Goal: Transaction & Acquisition: Download file/media

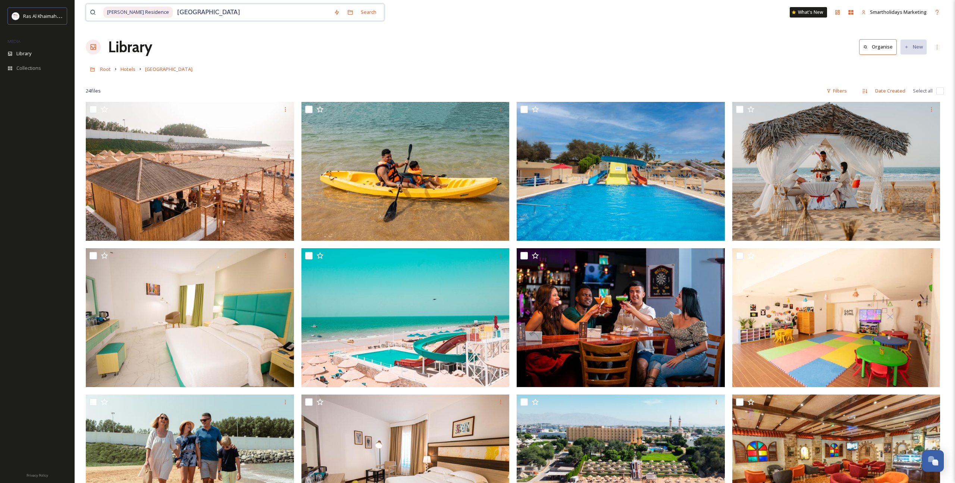
click at [281, 13] on input "[GEOGRAPHIC_DATA]" at bounding box center [252, 12] width 157 height 16
drag, startPoint x: 574, startPoint y: 60, endPoint x: 528, endPoint y: 56, distance: 45.7
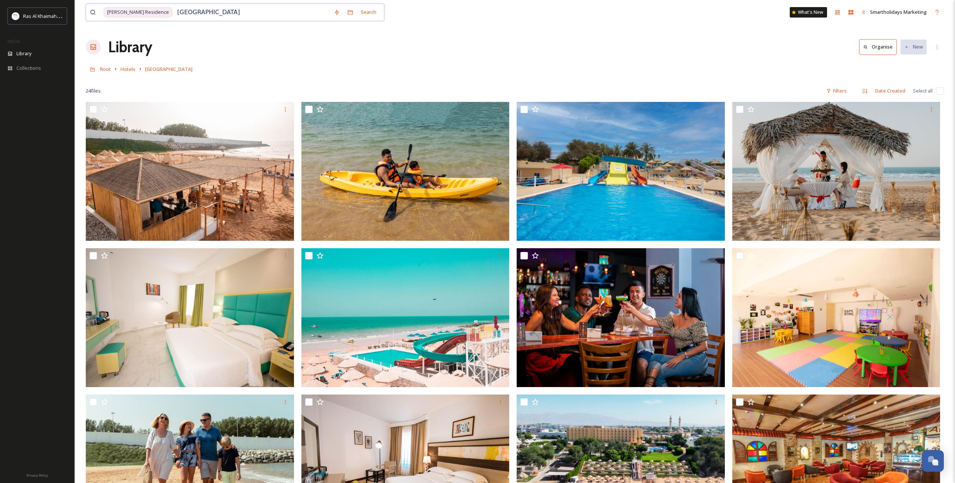
click at [180, 14] on input "[GEOGRAPHIC_DATA]" at bounding box center [252, 12] width 157 height 16
paste input "Anantara Mina [GEOGRAPHIC_DATA]"
type input "Anantara Mina [GEOGRAPHIC_DATA]"
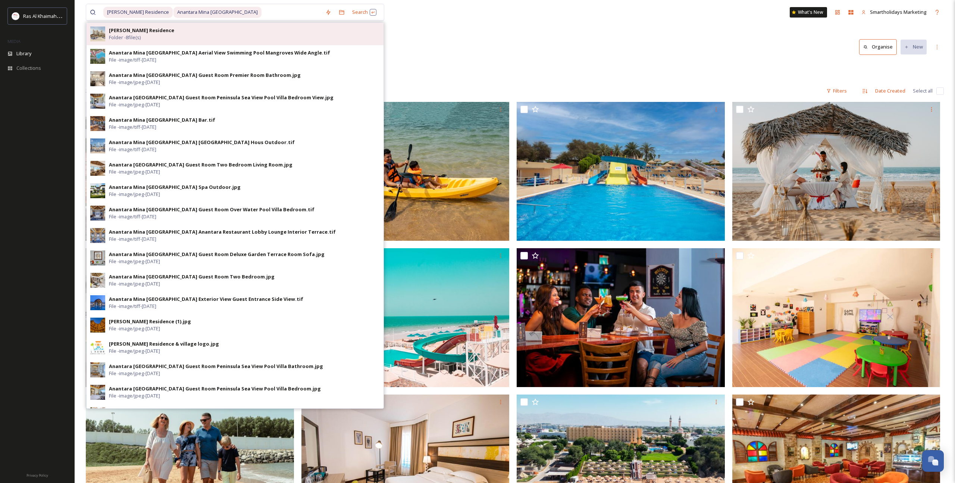
click at [286, 34] on div "[PERSON_NAME] Residence Folder - 8 file(s)" at bounding box center [244, 34] width 271 height 14
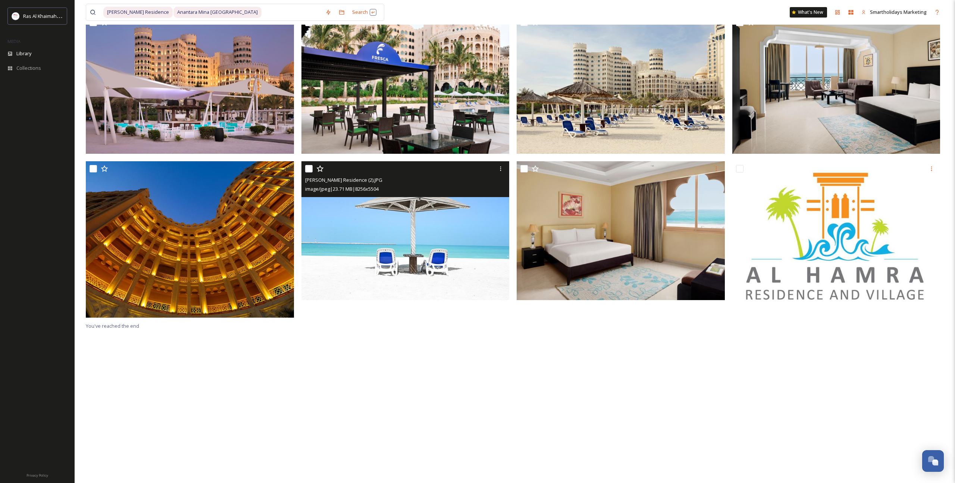
scroll to position [90, 0]
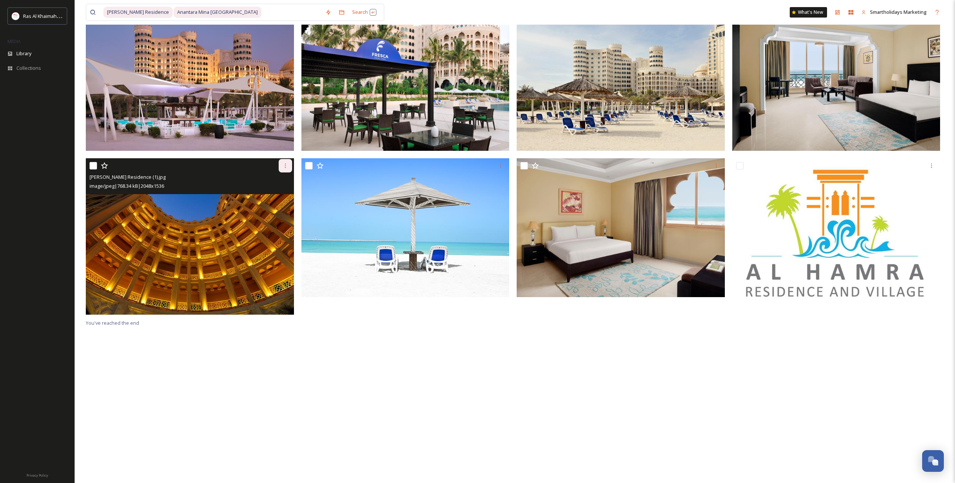
click at [284, 166] on icon at bounding box center [285, 166] width 6 height 6
click at [286, 195] on span "Download" at bounding box center [276, 196] width 23 height 7
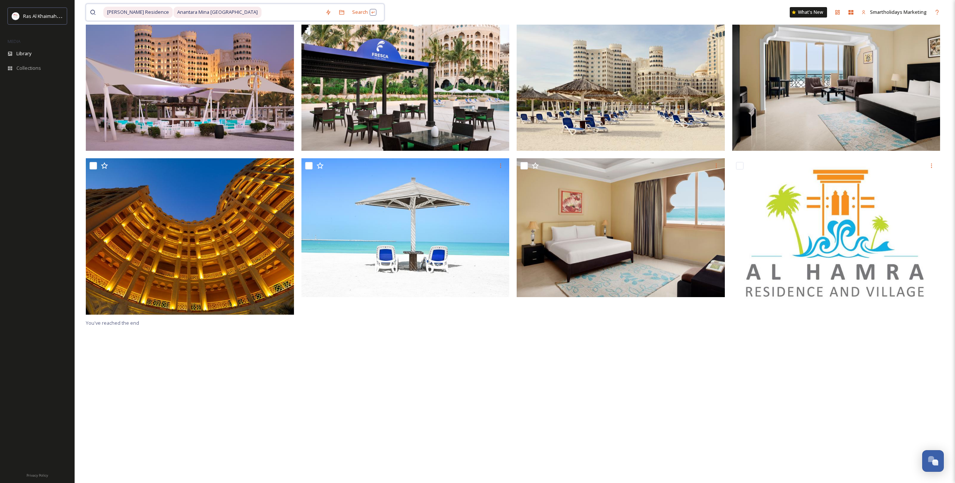
click at [262, 12] on input at bounding box center [291, 12] width 59 height 16
click at [175, 11] on span "Anantara Mina [GEOGRAPHIC_DATA]" at bounding box center [218, 12] width 88 height 11
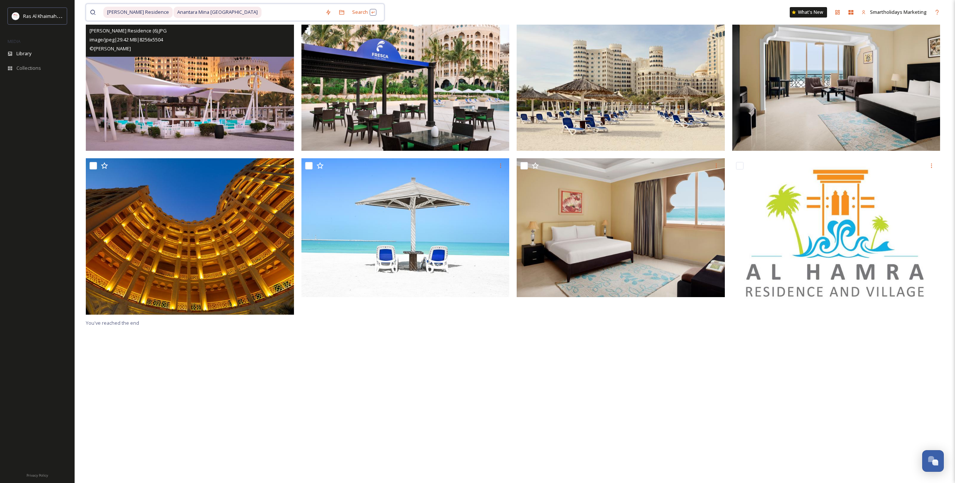
scroll to position [0, 0]
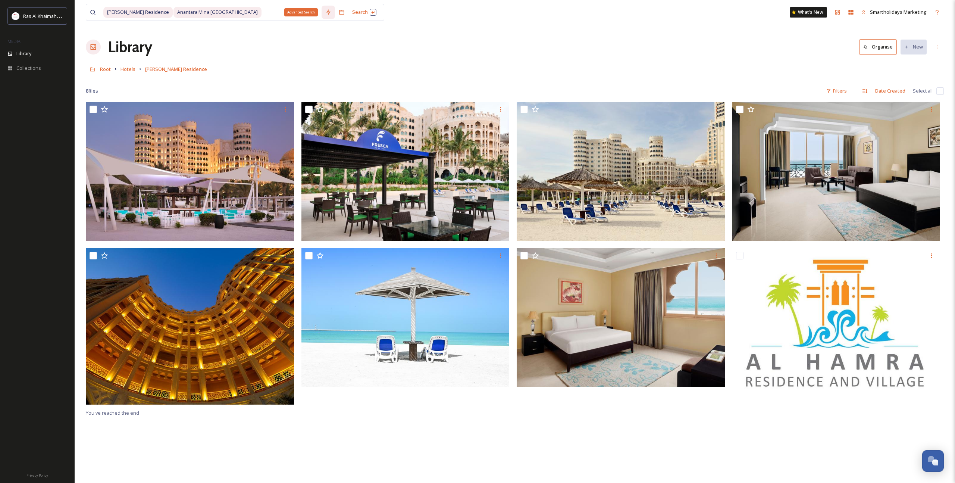
click at [325, 14] on div "Advanced Search" at bounding box center [328, 12] width 13 height 13
click at [537, 38] on div "Library Organise New" at bounding box center [515, 47] width 858 height 22
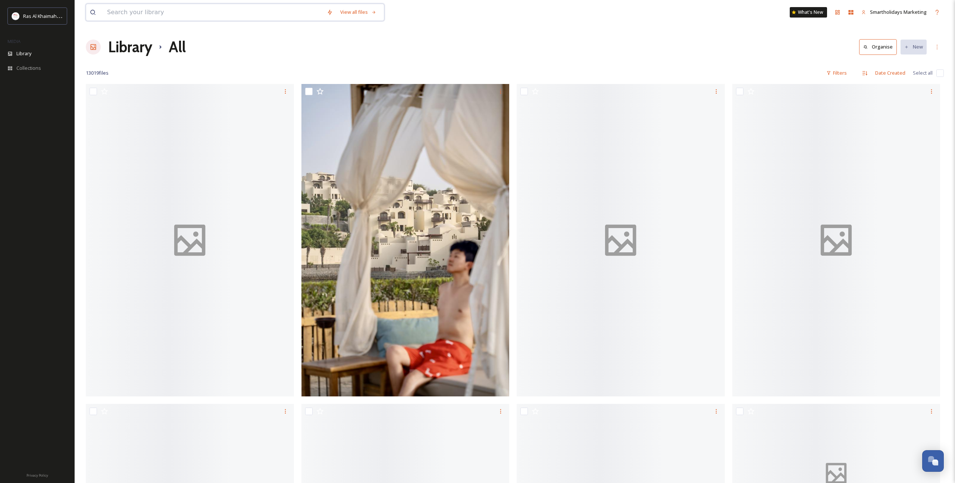
click at [198, 10] on input at bounding box center [213, 12] width 220 height 16
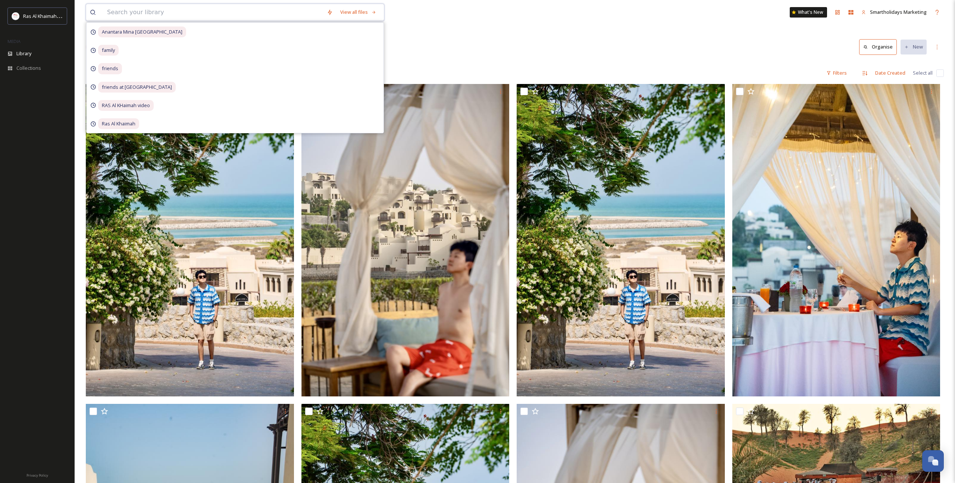
paste input "Al Hamra Village Hotel"
type input "Al Hamra Village Hotel"
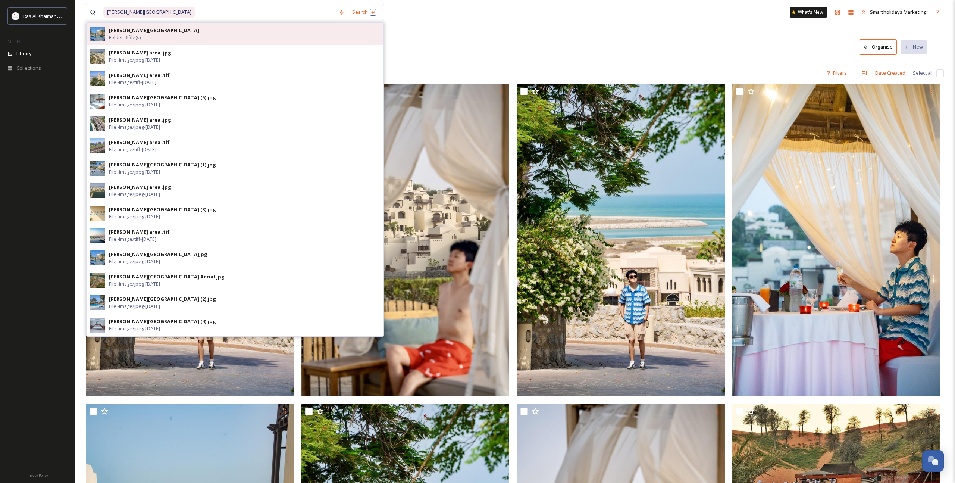
click at [177, 37] on div "Al Hamra Village Hotel Folder - 6 file(s)" at bounding box center [244, 34] width 271 height 14
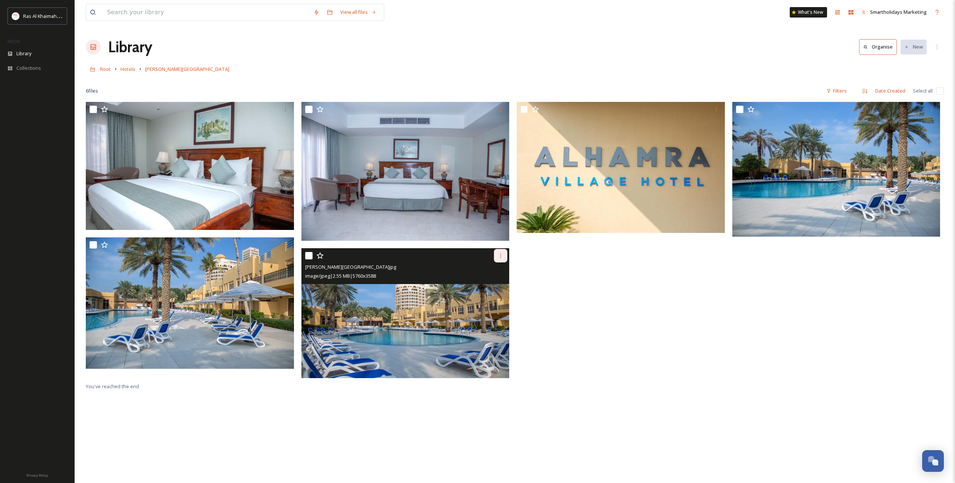
click at [500, 257] on icon at bounding box center [500, 255] width 1 height 4
click at [490, 292] on div "Download" at bounding box center [492, 286] width 30 height 15
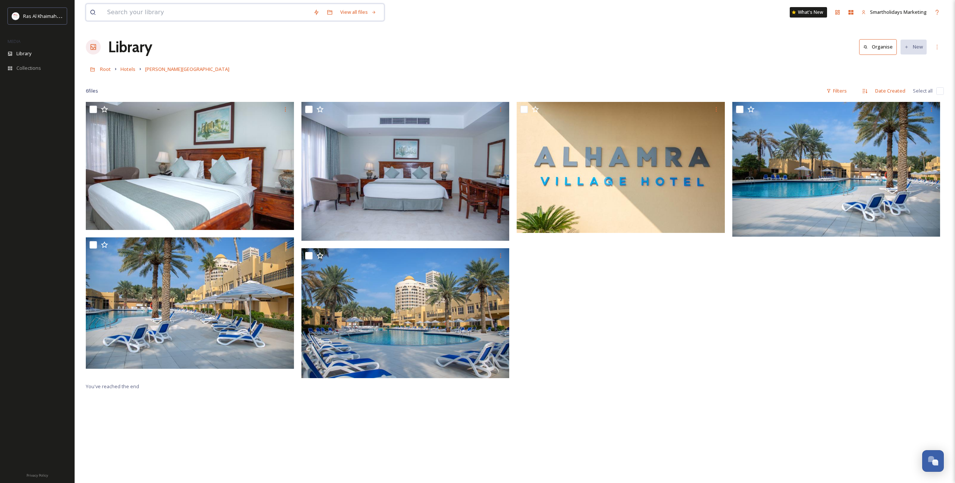
click at [230, 13] on input at bounding box center [206, 12] width 206 height 16
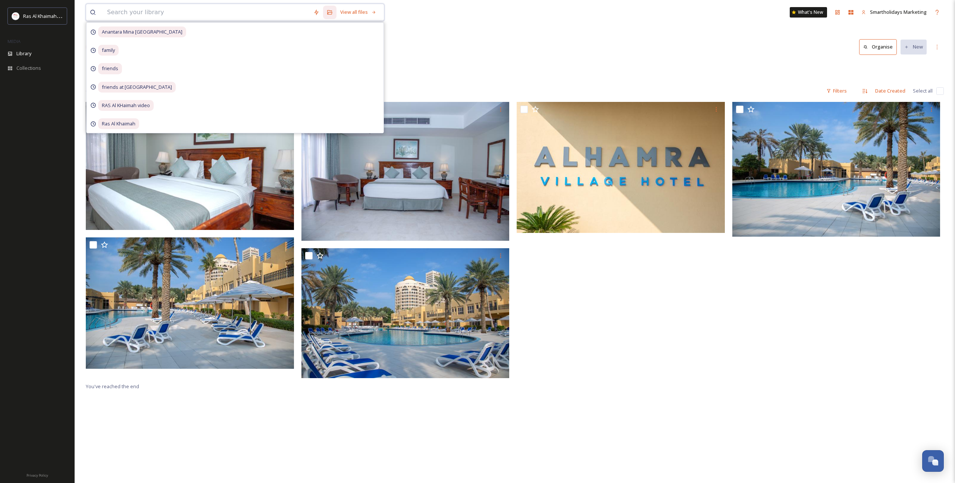
paste input "[PERSON_NAME] Residence"
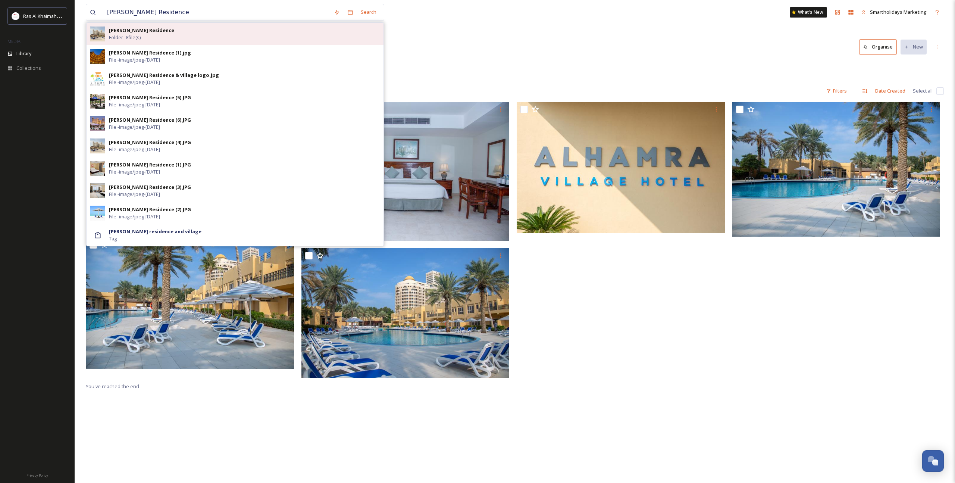
click at [212, 34] on div "[PERSON_NAME] Residence Folder - 8 file(s)" at bounding box center [244, 34] width 271 height 14
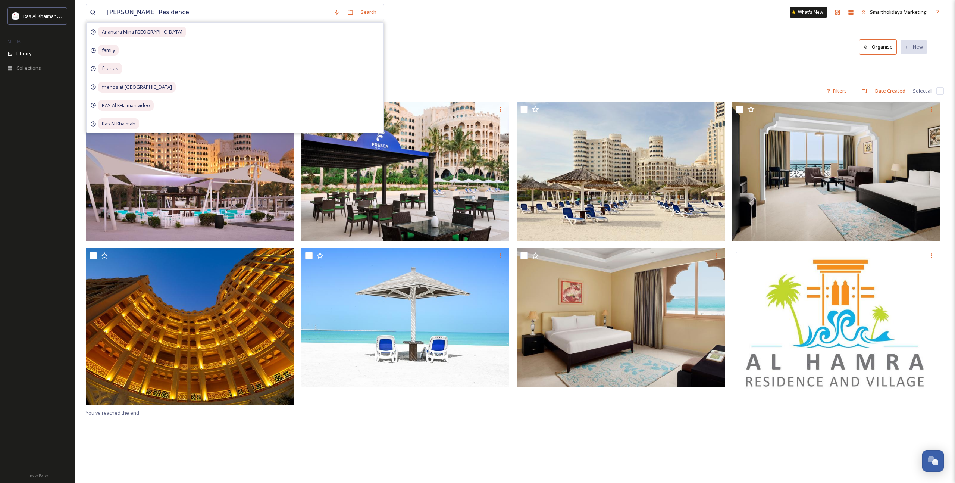
click at [487, 41] on div "Library Organise New" at bounding box center [515, 47] width 858 height 22
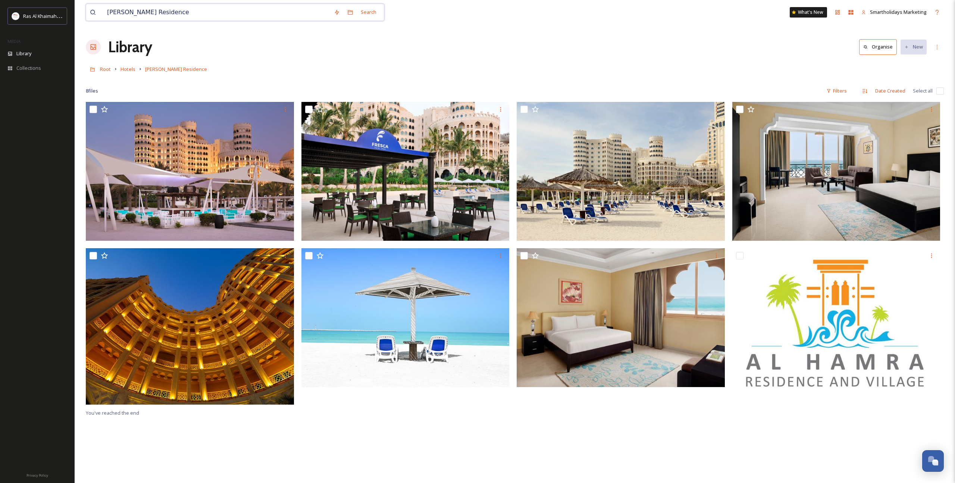
click at [210, 15] on input "[PERSON_NAME] Residence" at bounding box center [216, 12] width 227 height 16
click at [224, 13] on input "[PERSON_NAME] Residence" at bounding box center [216, 12] width 227 height 16
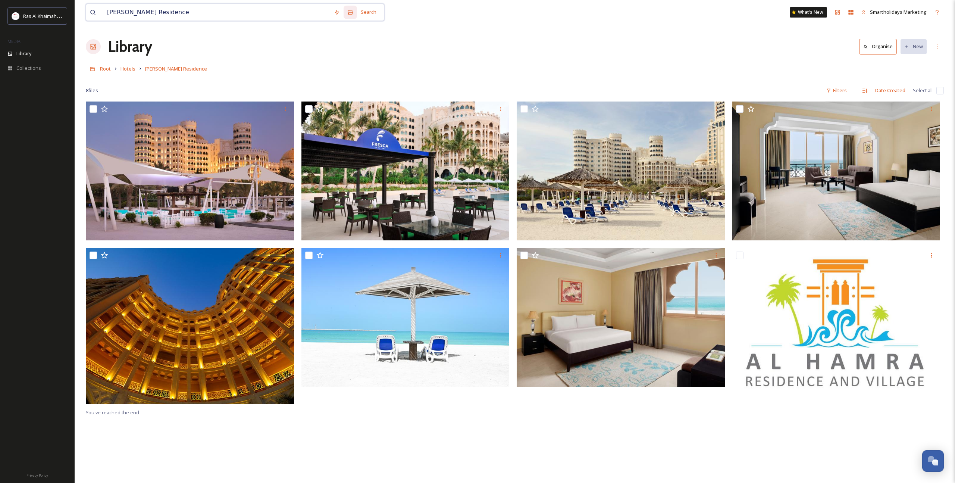
paste input "nantara Mina Ras Al Khaimah Resort"
type input "Anantara Mina [GEOGRAPHIC_DATA]"
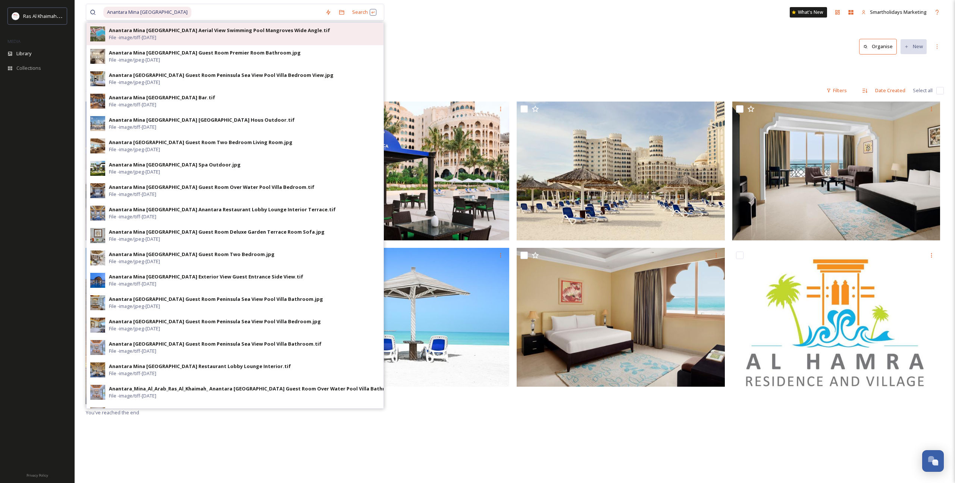
click at [212, 35] on div "Anantara Mina Al Arab Ras Al Khaimah Resort Aerial View Swimming Pool Mangroves…" at bounding box center [244, 34] width 271 height 14
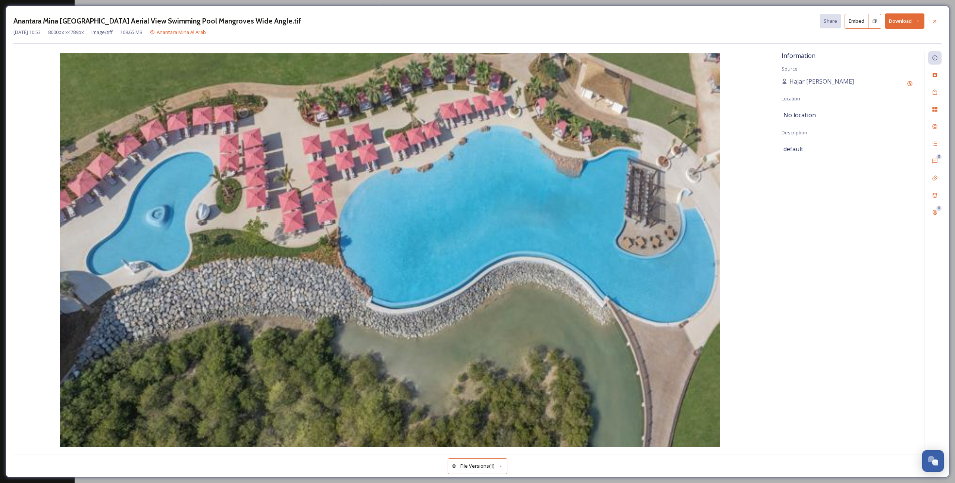
click at [4, 25] on div "Anantara Mina Al Arab Ras Al Khaimah Resort Aerial View Swimming Pool Mangroves…" at bounding box center [477, 241] width 955 height 483
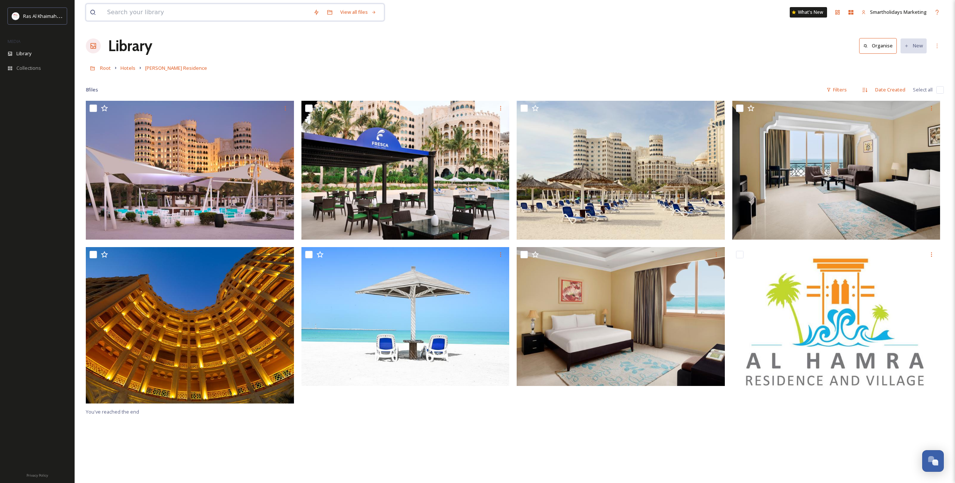
scroll to position [2, 0]
click at [128, 11] on input at bounding box center [206, 12] width 206 height 16
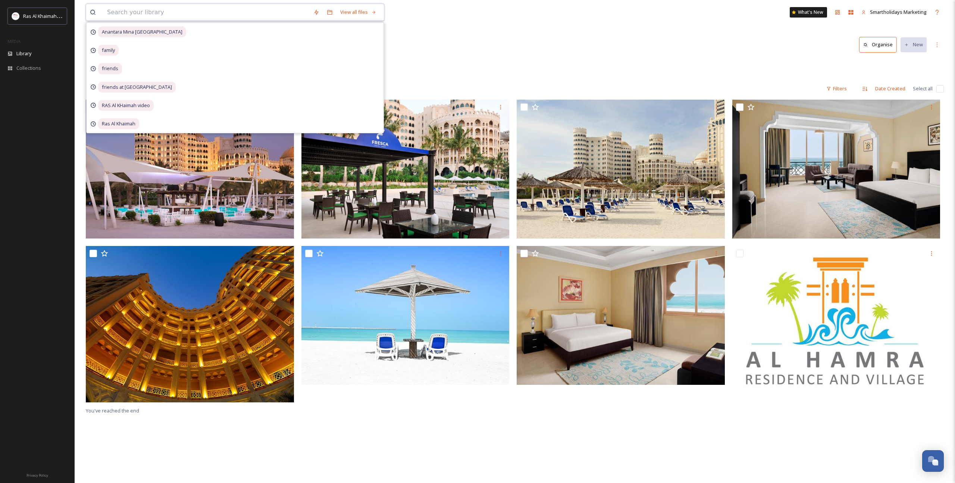
scroll to position [0, 0]
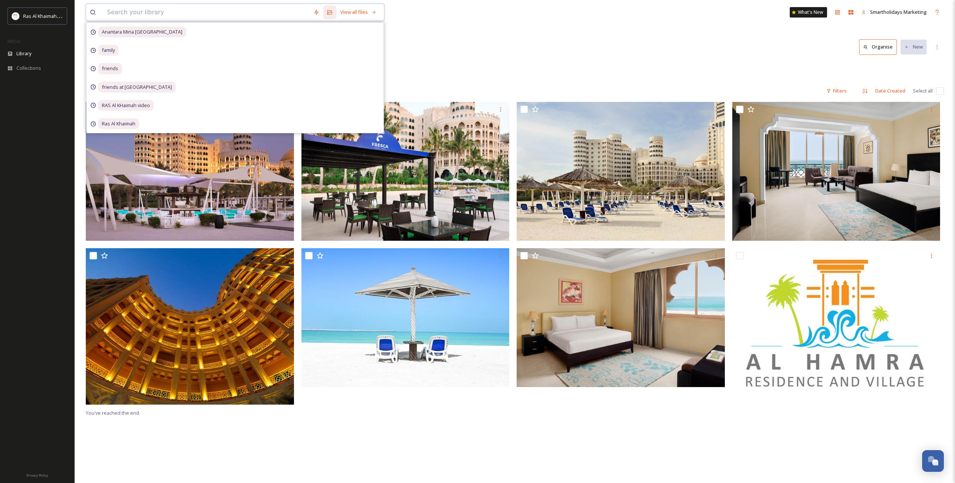
paste input "Anantara Mina [GEOGRAPHIC_DATA]"
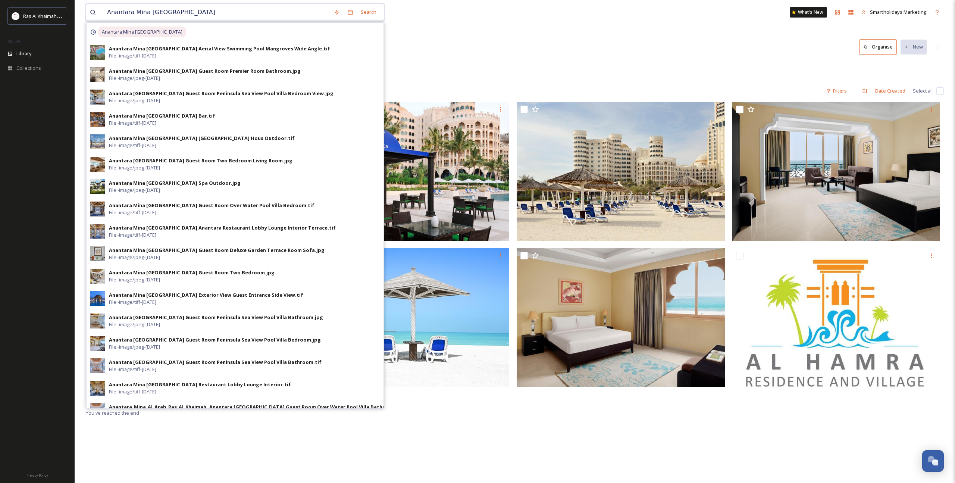
click at [239, 15] on input "Anantara Mina [GEOGRAPHIC_DATA]" at bounding box center [216, 12] width 227 height 16
type input "Anantara Mina [GEOGRAPHIC_DATA]"
click at [368, 11] on div "Search" at bounding box center [368, 12] width 23 height 15
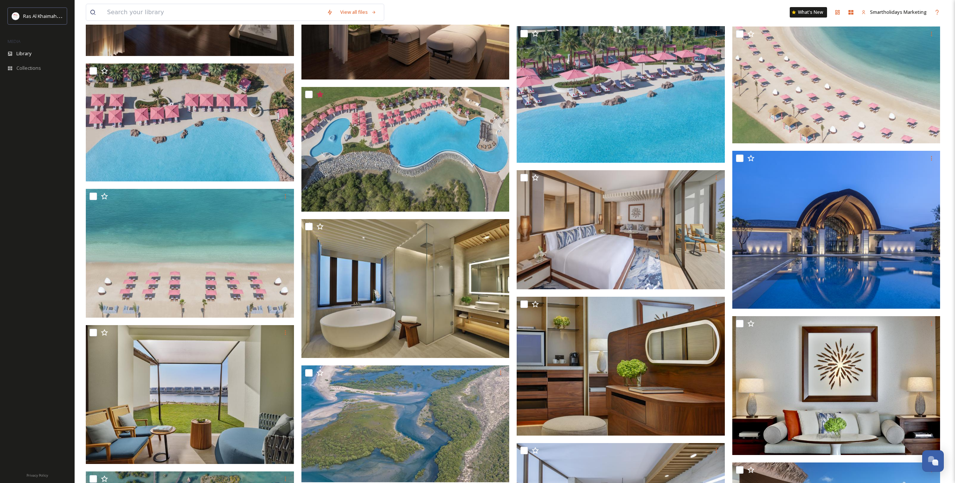
scroll to position [778, 0]
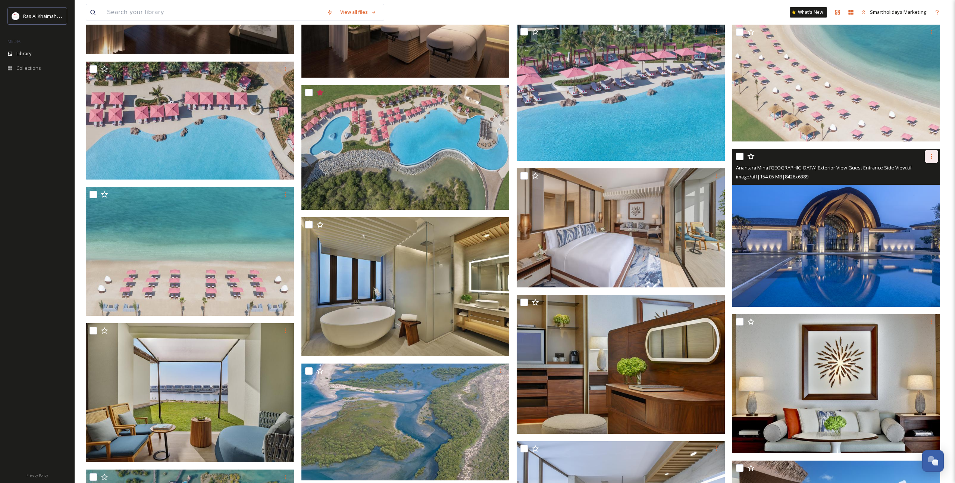
click at [933, 158] on icon at bounding box center [932, 156] width 6 height 6
click at [922, 184] on span "Download" at bounding box center [923, 187] width 23 height 7
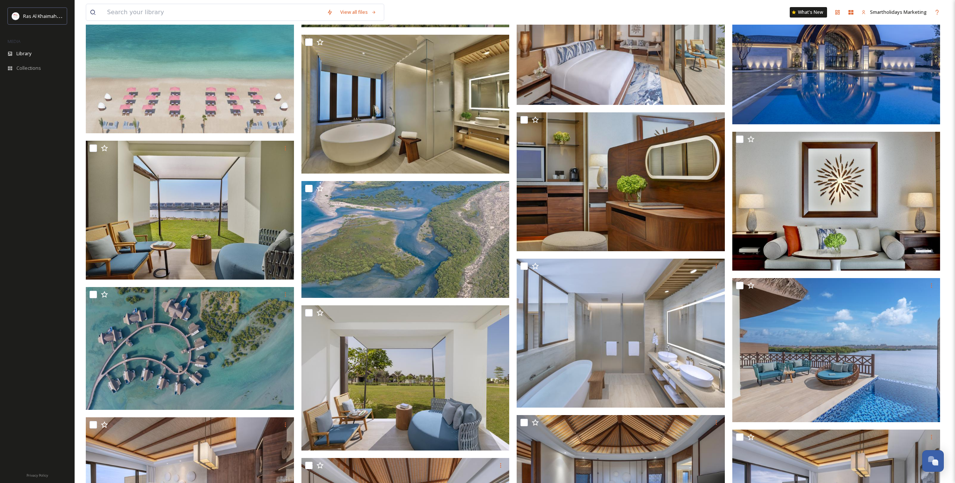
scroll to position [961, 0]
